Goal: Task Accomplishment & Management: Use online tool/utility

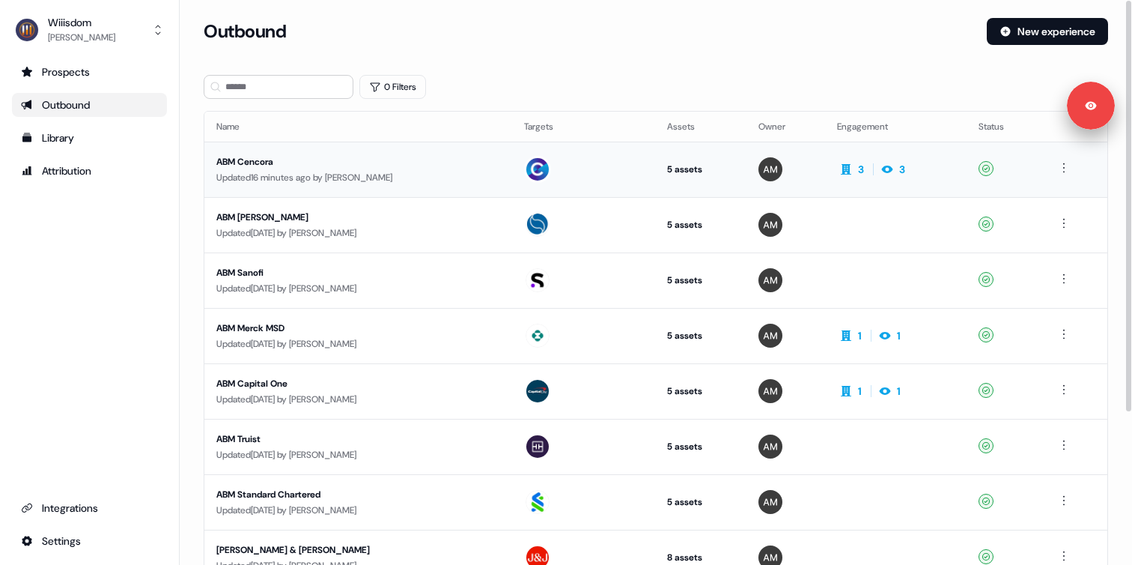
click at [407, 162] on div "ABM Cencora" at bounding box center [357, 161] width 283 height 15
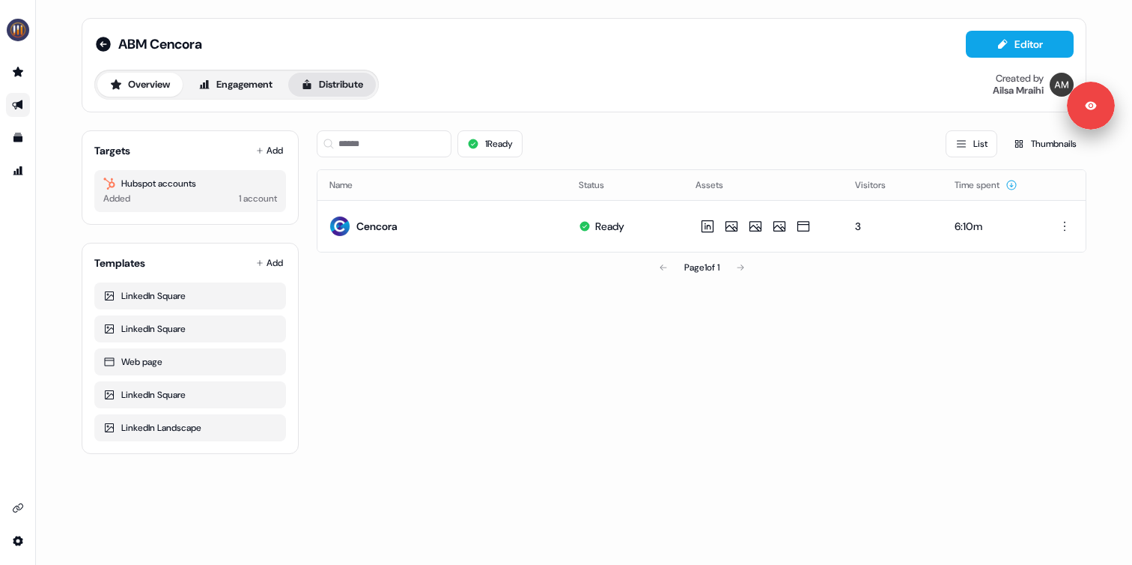
click at [329, 81] on button "Distribute" at bounding box center [332, 85] width 88 height 24
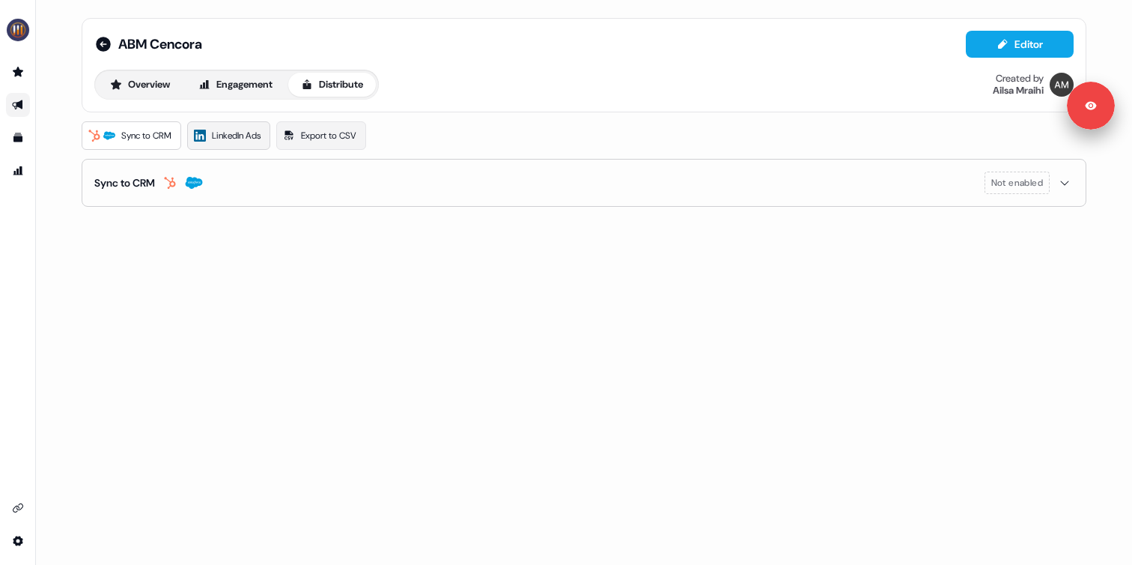
click at [204, 136] on icon at bounding box center [200, 136] width 12 height 12
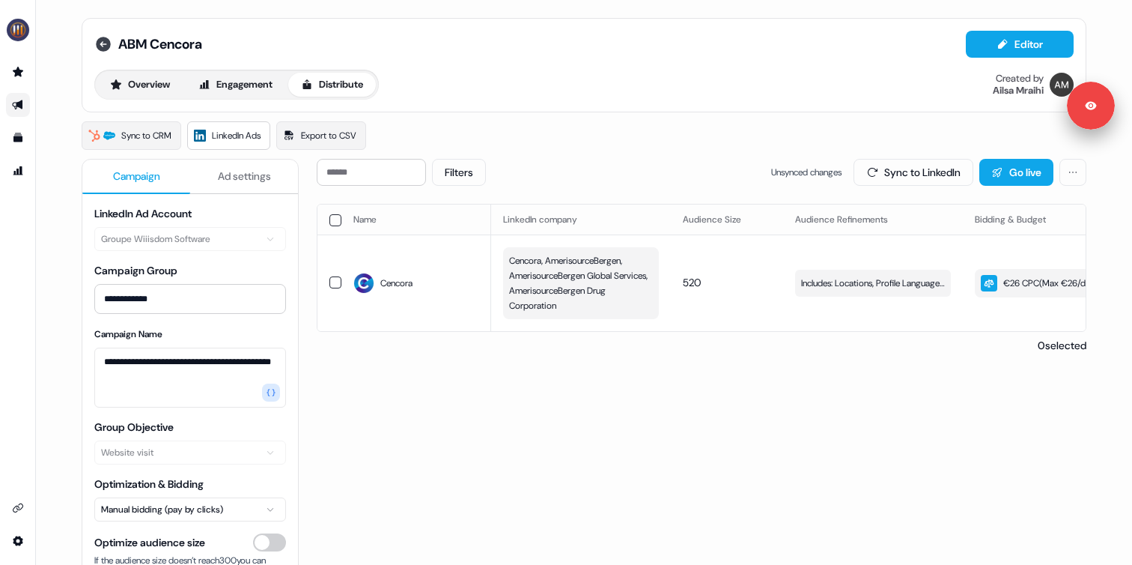
click at [96, 42] on icon at bounding box center [103, 44] width 15 height 15
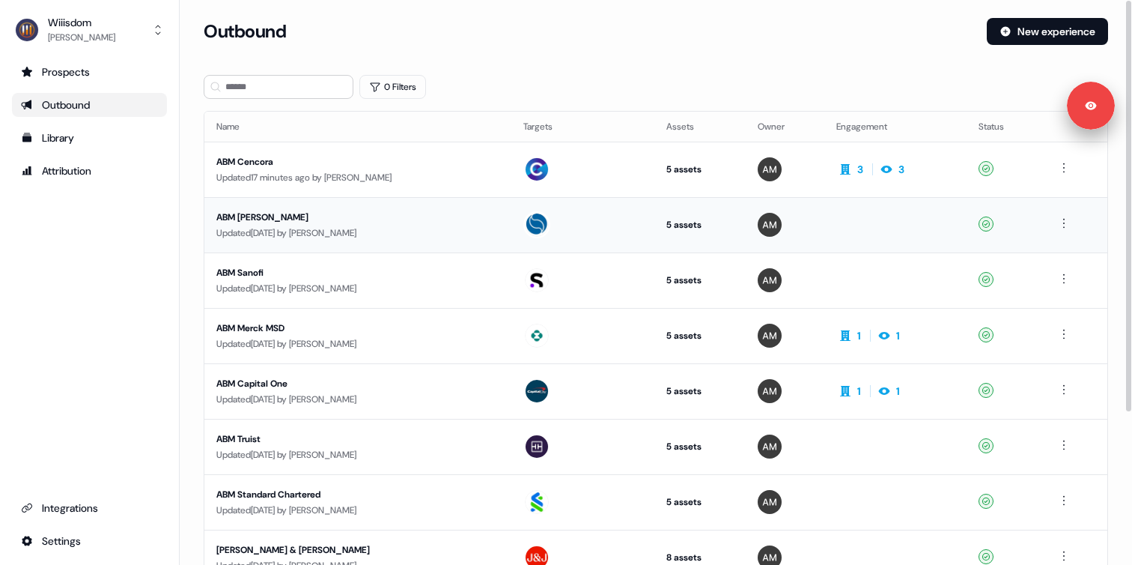
click at [346, 236] on div "Updated 5 days ago by Ailsa Mraihi" at bounding box center [357, 232] width 283 height 15
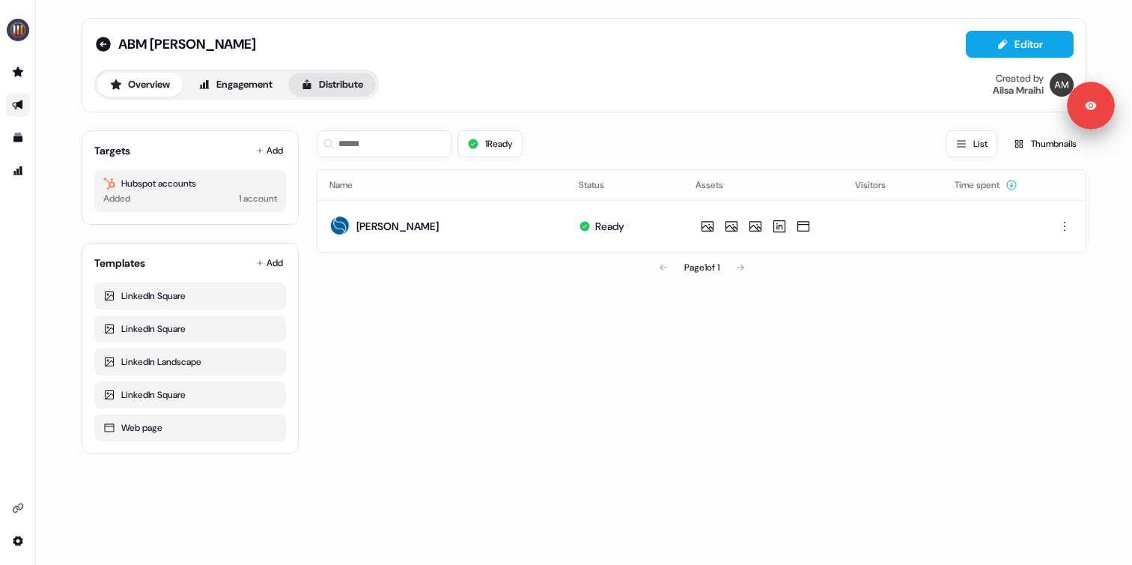
click at [344, 92] on button "Distribute" at bounding box center [332, 85] width 88 height 24
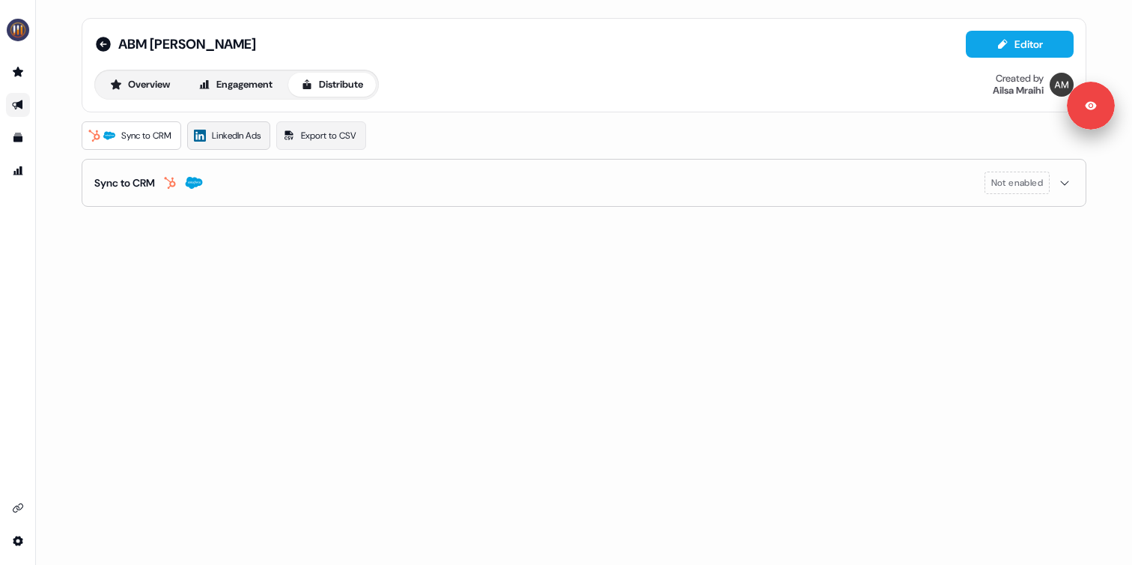
click at [231, 136] on span "LinkedIn Ads" at bounding box center [236, 135] width 49 height 15
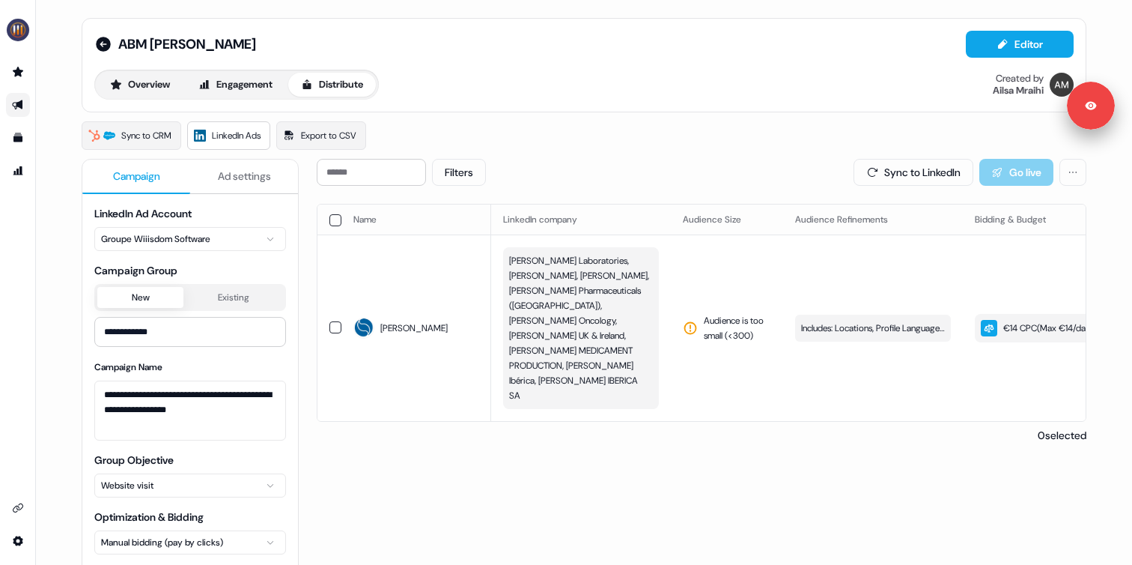
click at [223, 174] on span "Ad settings" at bounding box center [244, 175] width 53 height 15
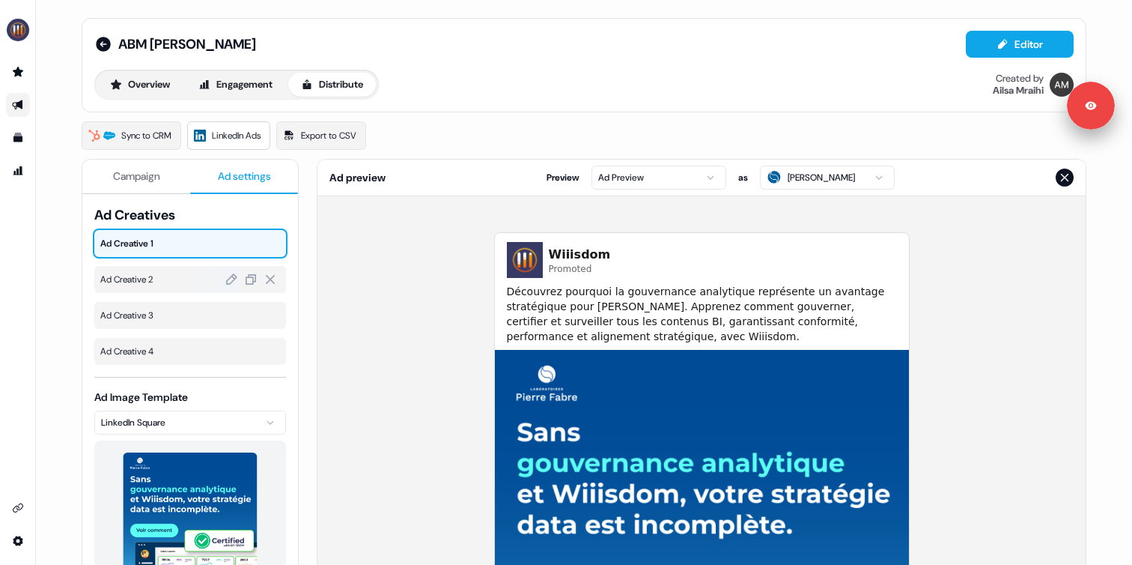
click at [162, 279] on span "Ad Creative 2" at bounding box center [190, 279] width 180 height 15
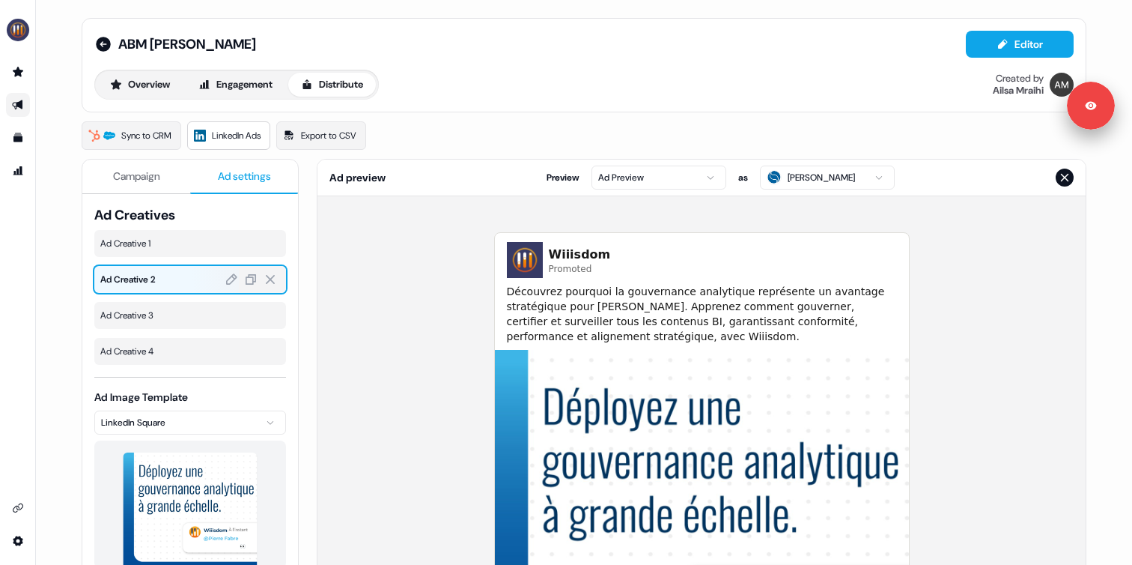
scroll to position [80, 0]
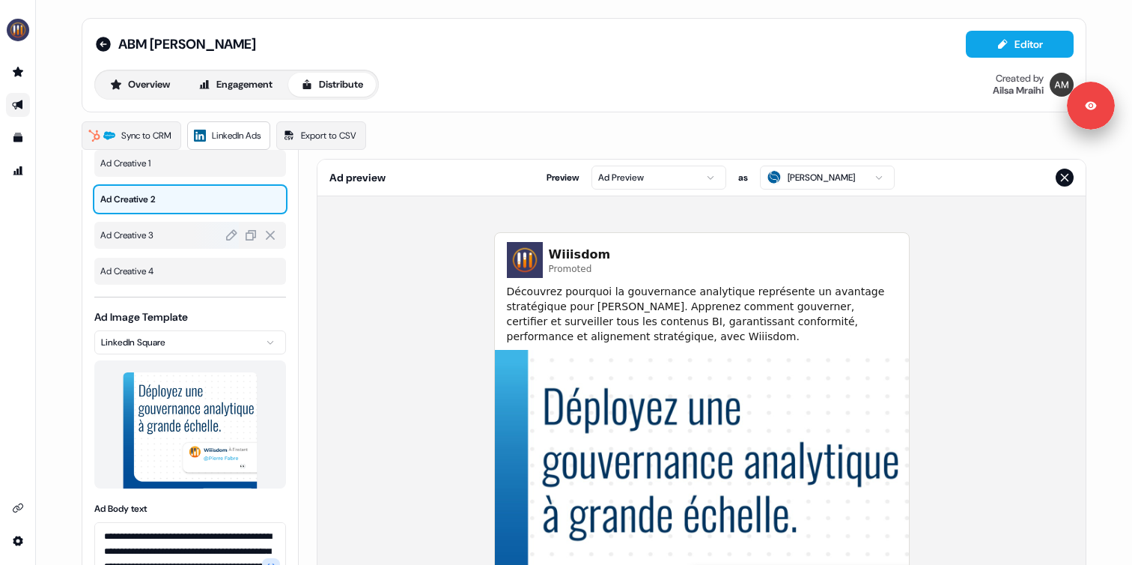
click at [165, 243] on div "Ad Creative 3" at bounding box center [190, 235] width 192 height 27
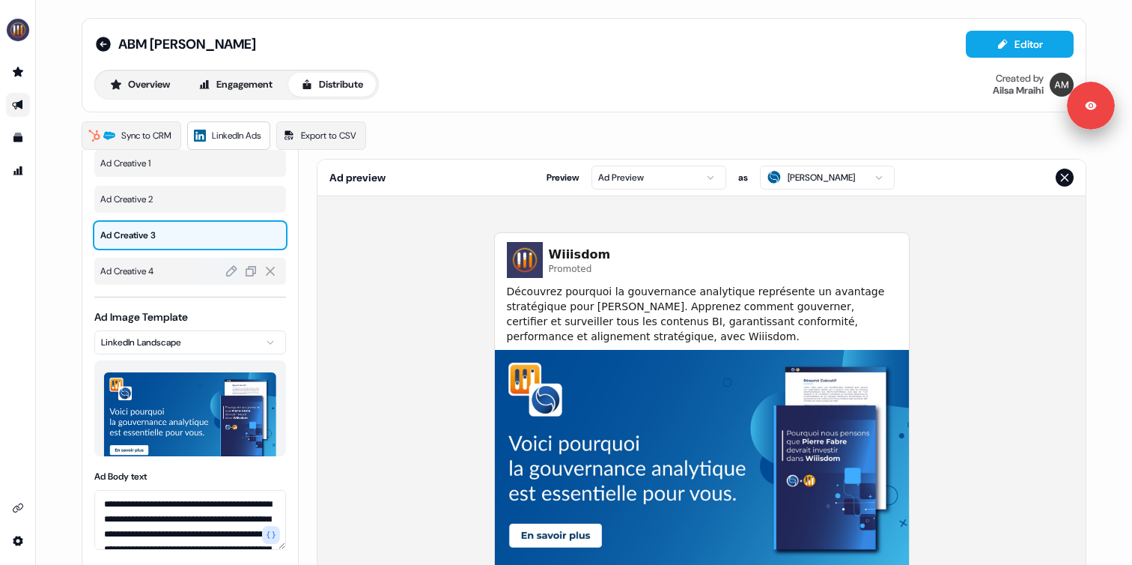
click at [156, 269] on span "Ad Creative 4" at bounding box center [190, 271] width 180 height 15
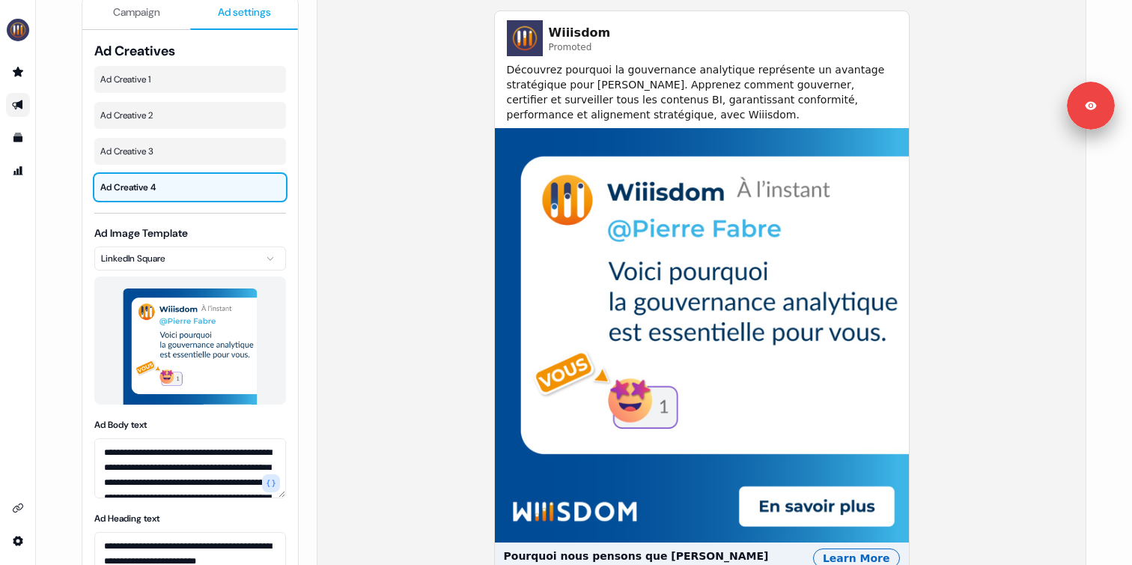
scroll to position [0, 0]
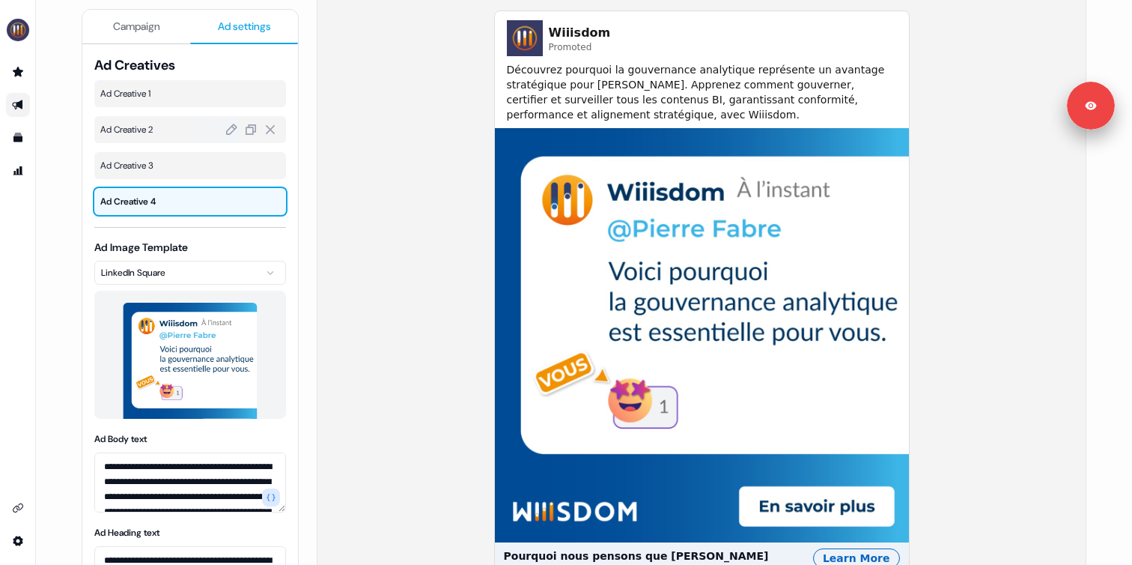
click at [154, 136] on span "Ad Creative 2" at bounding box center [190, 129] width 180 height 15
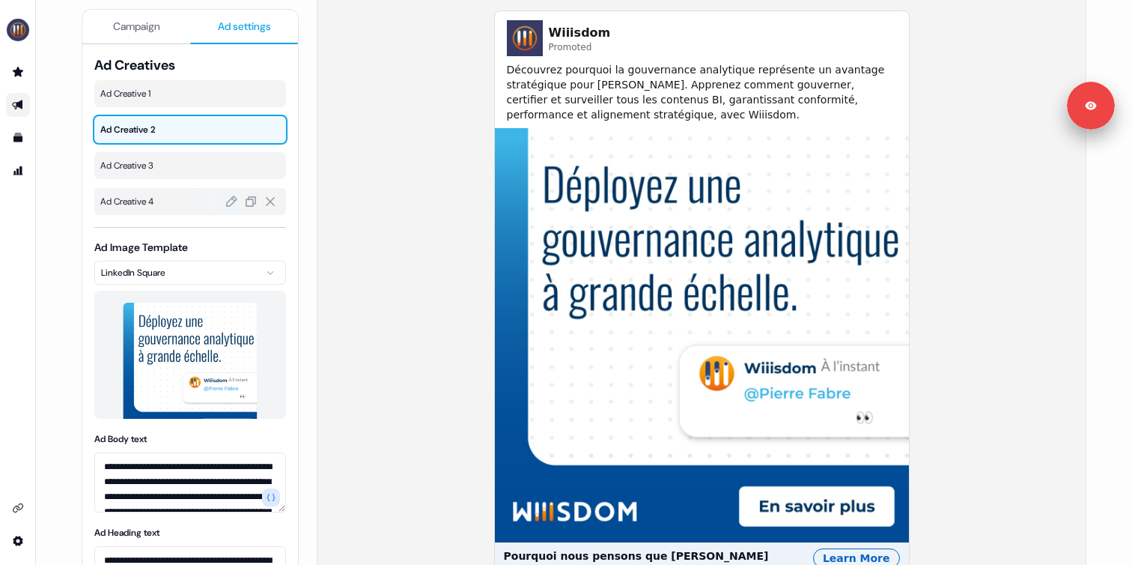
click at [154, 201] on span "Ad Creative 4" at bounding box center [190, 201] width 180 height 15
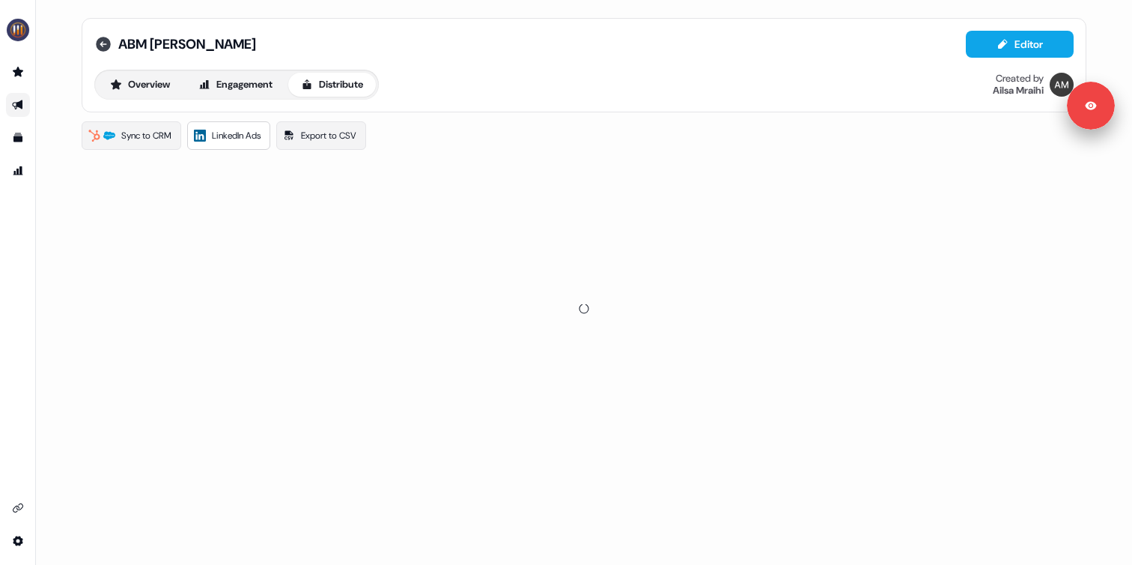
click at [102, 46] on icon at bounding box center [103, 44] width 15 height 15
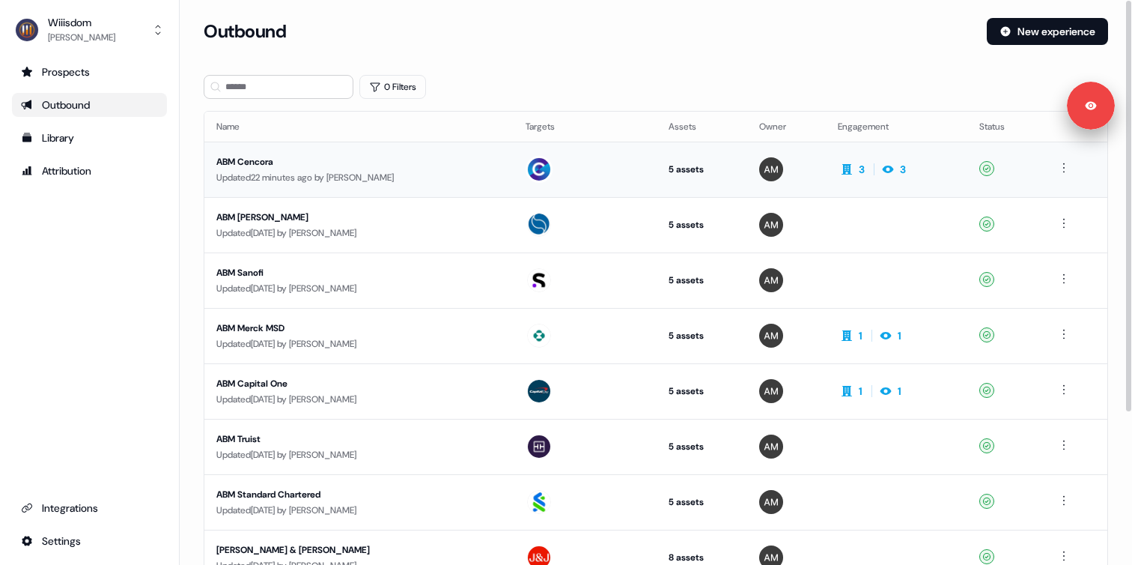
click at [359, 172] on div "Updated 22 minutes ago by [PERSON_NAME]" at bounding box center [358, 177] width 285 height 15
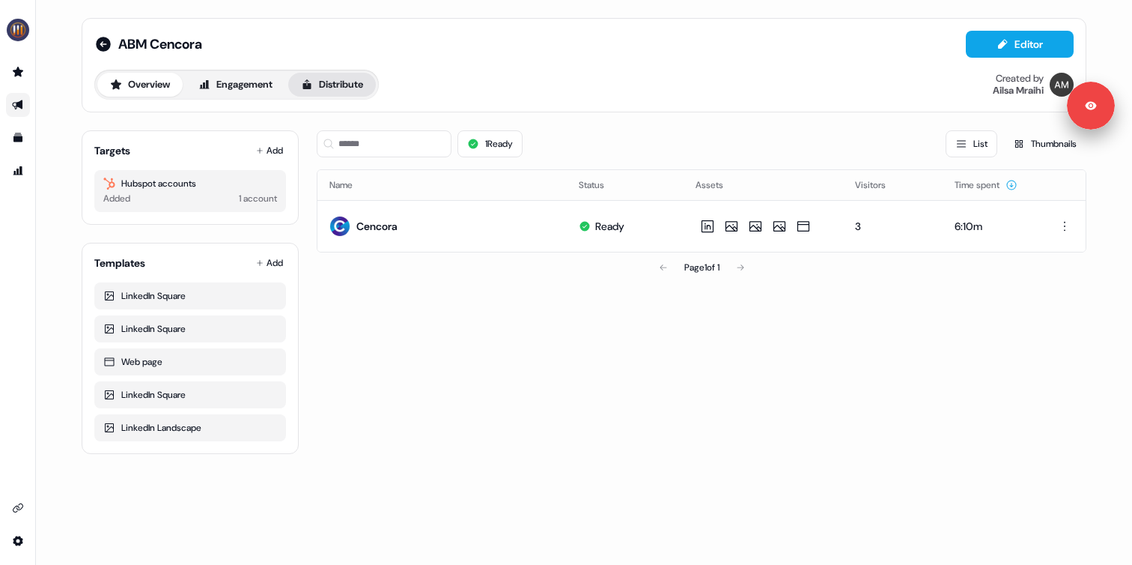
click at [342, 93] on button "Distribute" at bounding box center [332, 85] width 88 height 24
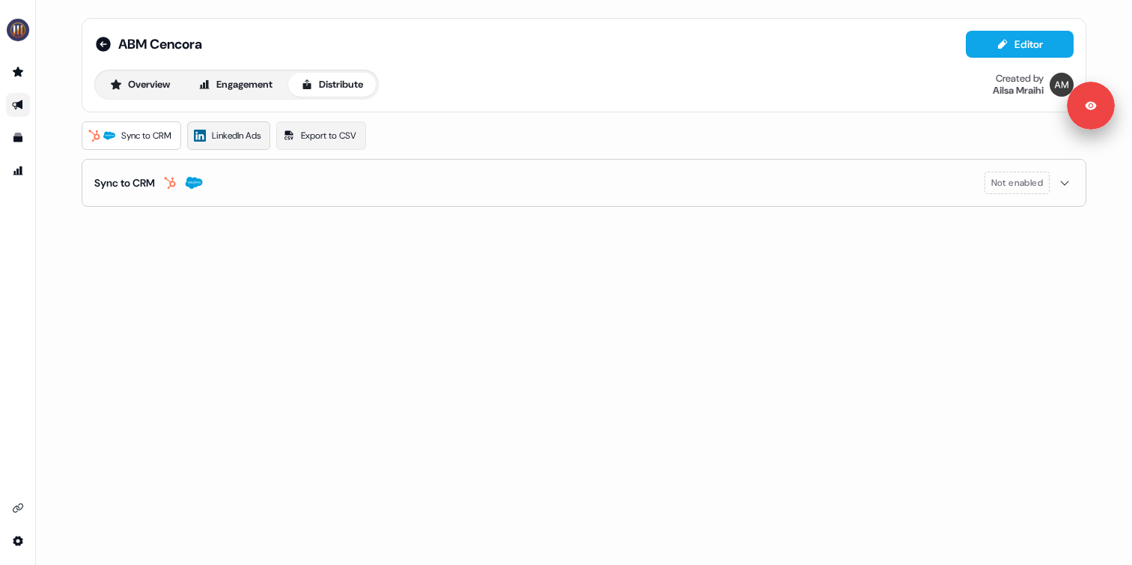
click at [219, 135] on span "LinkedIn Ads" at bounding box center [236, 135] width 49 height 15
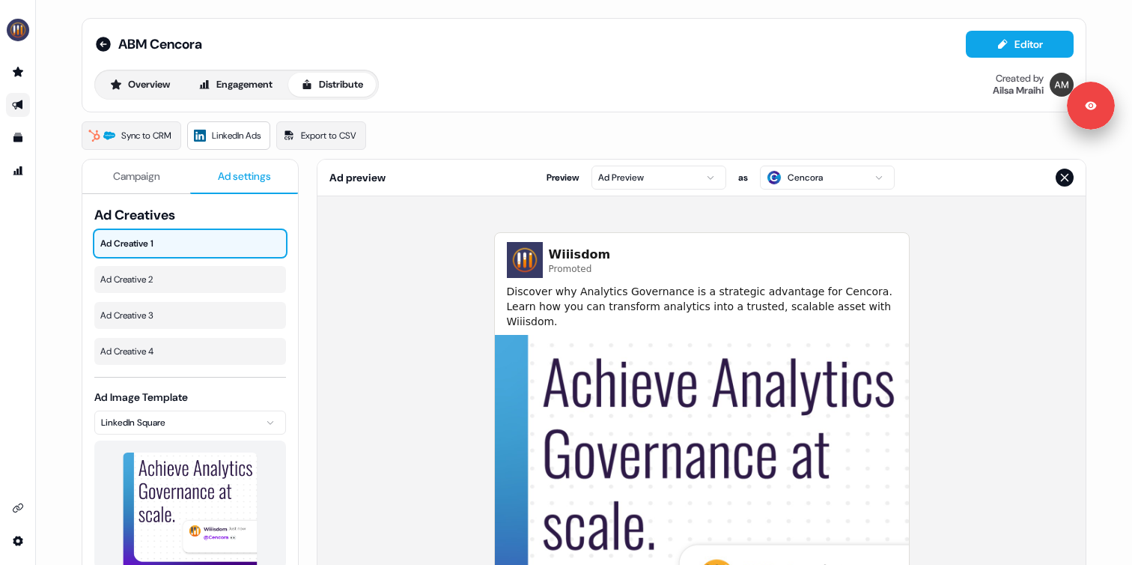
click at [246, 174] on span "Ad settings" at bounding box center [244, 175] width 53 height 15
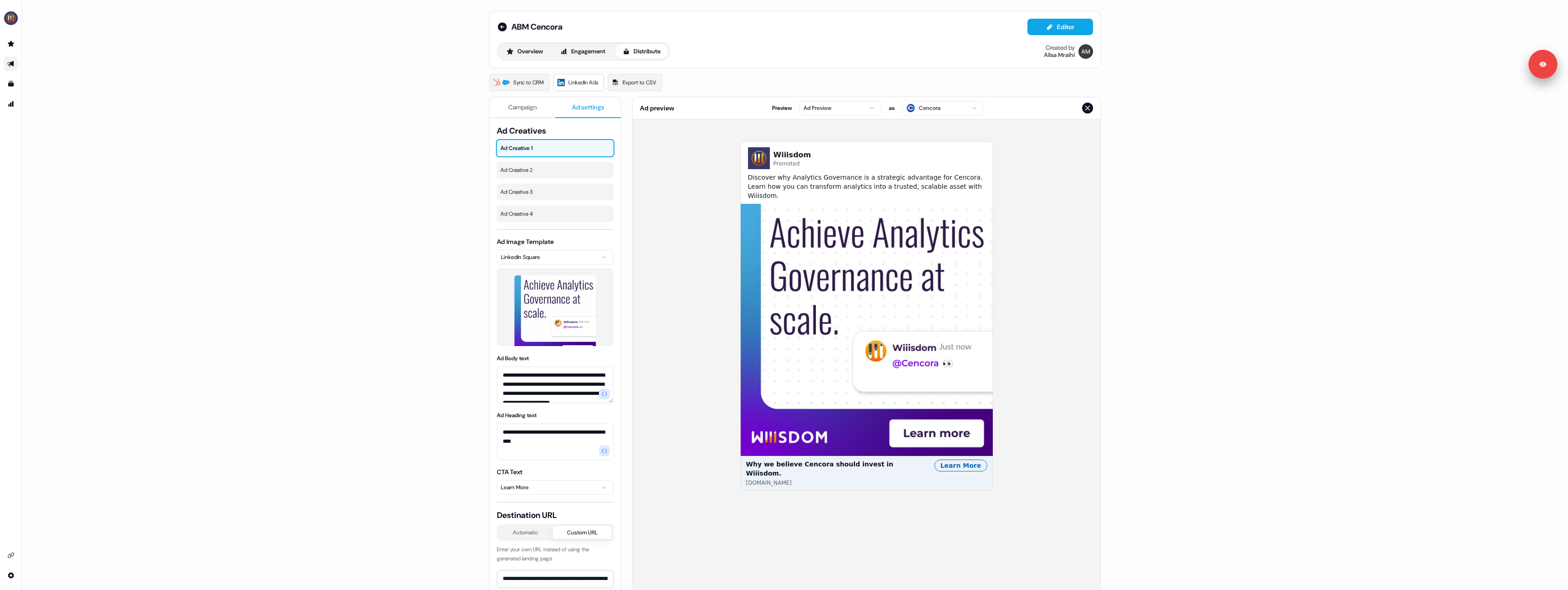
click at [382, 128] on div "**********" at bounding box center [795, 295] width 1546 height 590
